Goal: Book appointment/travel/reservation

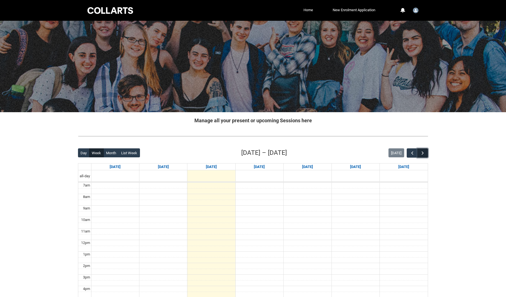
click at [426, 153] on button "button" at bounding box center [423, 152] width 11 height 9
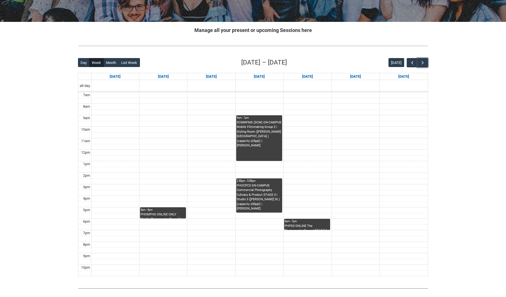
scroll to position [86, 0]
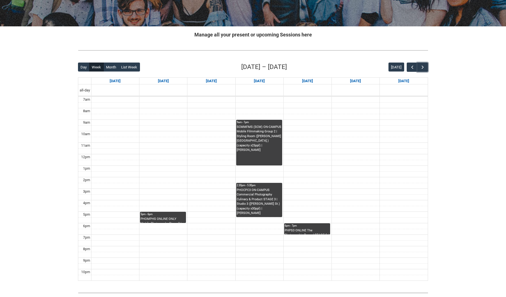
click at [115, 177] on td at bounding box center [259, 175] width 337 height 6
click at [184, 174] on td at bounding box center [259, 175] width 337 height 6
click at [219, 160] on td at bounding box center [259, 163] width 337 height 6
click at [125, 148] on tbody "7am 8am 9am 10am 11am 12pm 1pm 2pm 3pm 4pm 5pm 6pm 7pm 8pm 9pm 10pm" at bounding box center [253, 189] width 350 height 184
click at [183, 153] on td at bounding box center [259, 151] width 337 height 6
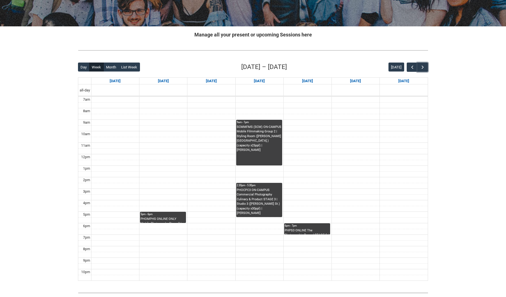
click at [201, 154] on td at bounding box center [259, 151] width 337 height 6
click at [299, 148] on td at bounding box center [259, 146] width 337 height 6
click at [338, 142] on tbody "7am 8am 9am 10am 11am 12pm 1pm 2pm 3pm 4pm 5pm 6pm 7pm 8pm 9pm 10pm" at bounding box center [253, 189] width 350 height 184
drag, startPoint x: 396, startPoint y: 144, endPoint x: 342, endPoint y: 195, distance: 74.3
click at [396, 144] on td at bounding box center [259, 146] width 337 height 6
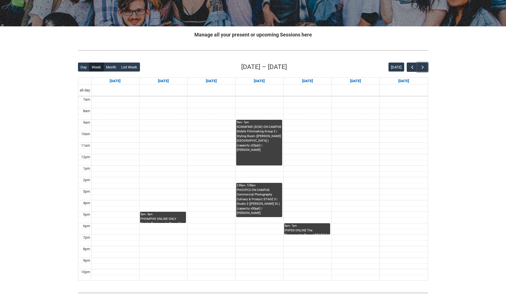
scroll to position [85, 0]
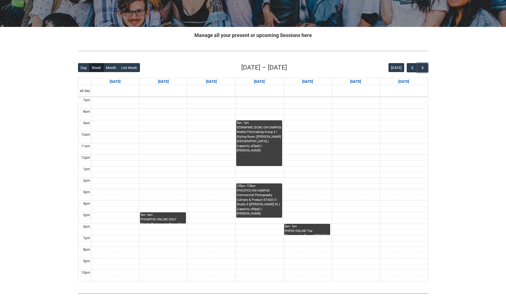
click at [152, 159] on td at bounding box center [259, 158] width 337 height 6
drag, startPoint x: 223, startPoint y: 138, endPoint x: 262, endPoint y: 125, distance: 41.2
click at [224, 138] on td at bounding box center [259, 141] width 337 height 6
drag, startPoint x: 309, startPoint y: 132, endPoint x: 328, endPoint y: 132, distance: 19.4
click at [309, 132] on td at bounding box center [259, 135] width 337 height 6
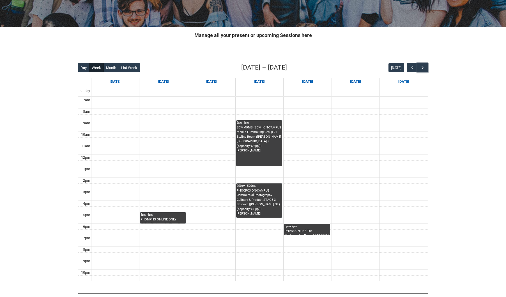
drag, startPoint x: 353, startPoint y: 136, endPoint x: 387, endPoint y: 138, distance: 33.8
click at [354, 136] on td at bounding box center [259, 135] width 337 height 6
drag, startPoint x: 421, startPoint y: 143, endPoint x: 196, endPoint y: 152, distance: 225.3
click at [421, 143] on tbody "7am 8am 9am 10am 11am 12pm 1pm 2pm 3pm 4pm 5pm 6pm 7pm 8pm 9pm 10pm" at bounding box center [253, 189] width 350 height 184
click at [116, 151] on td at bounding box center [259, 152] width 337 height 6
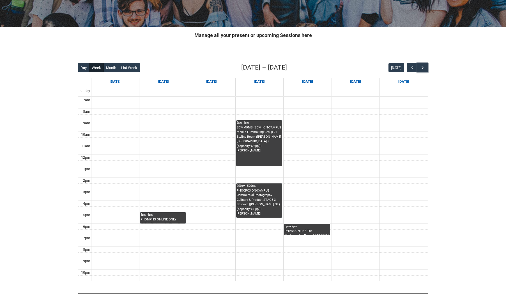
click at [163, 140] on td at bounding box center [259, 141] width 337 height 6
drag, startPoint x: 369, startPoint y: 146, endPoint x: 436, endPoint y: 143, distance: 66.6
click at [370, 146] on td at bounding box center [259, 146] width 337 height 6
drag, startPoint x: 438, startPoint y: 144, endPoint x: 164, endPoint y: 143, distance: 274.0
click at [430, 145] on div "Skip to Main Content Collarts Education Community Home New Enrolment Applicatio…" at bounding box center [253, 124] width 506 height 418
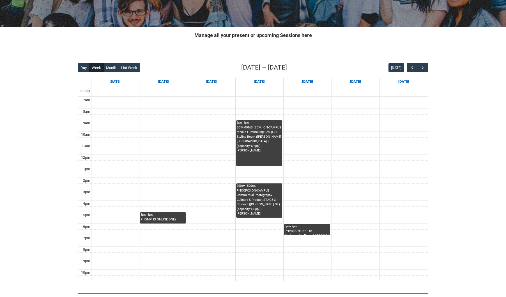
drag, startPoint x: 119, startPoint y: 143, endPoint x: 123, endPoint y: 142, distance: 3.7
click at [121, 143] on td at bounding box center [259, 141] width 337 height 6
click at [153, 141] on td at bounding box center [259, 141] width 337 height 6
drag, startPoint x: 204, startPoint y: 144, endPoint x: 247, endPoint y: 138, distance: 43.7
click at [204, 144] on td at bounding box center [259, 146] width 337 height 6
